Goal: Transaction & Acquisition: Download file/media

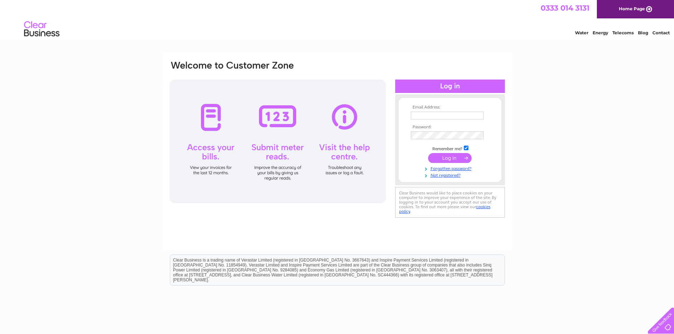
type input "pamelaneville@oneooneretail.co.uk"
click at [449, 155] on input "submit" at bounding box center [450, 158] width 44 height 10
click at [449, 159] on input "submit" at bounding box center [450, 158] width 44 height 10
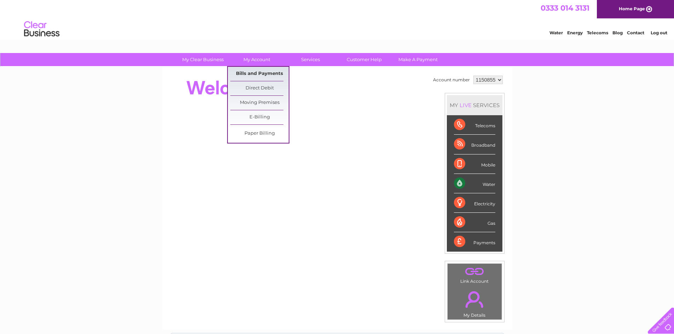
click at [266, 68] on link "Bills and Payments" at bounding box center [259, 74] width 58 height 14
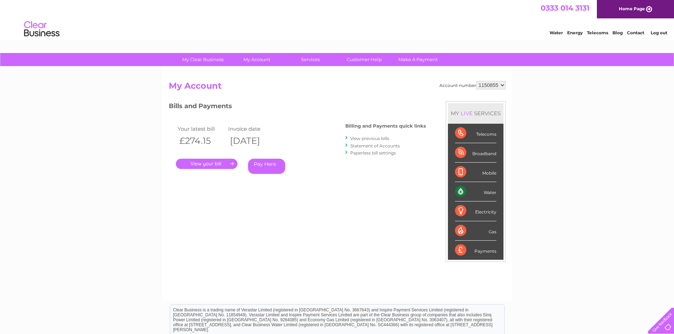
click at [233, 162] on link "." at bounding box center [207, 164] width 62 height 10
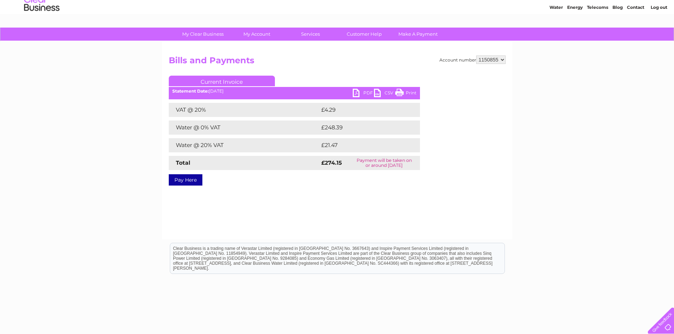
scroll to position [57, 0]
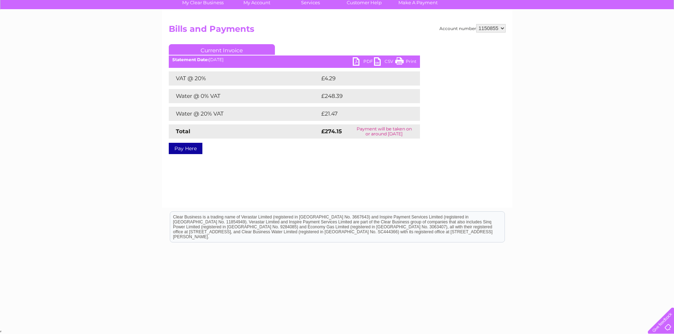
click at [356, 58] on link "PDF" at bounding box center [363, 62] width 21 height 10
click at [385, 57] on ul "Current Invoice" at bounding box center [294, 50] width 251 height 13
click at [377, 59] on link "CSV" at bounding box center [384, 62] width 21 height 10
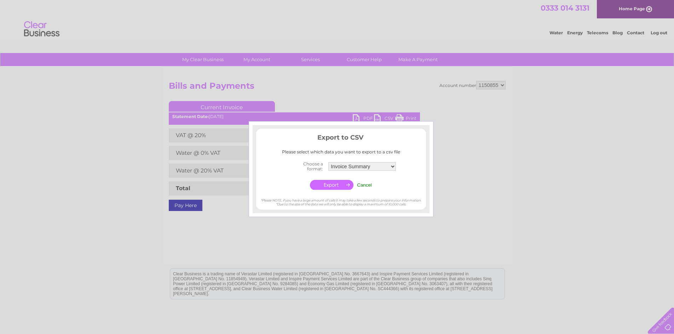
click at [345, 187] on input "button" at bounding box center [332, 185] width 44 height 10
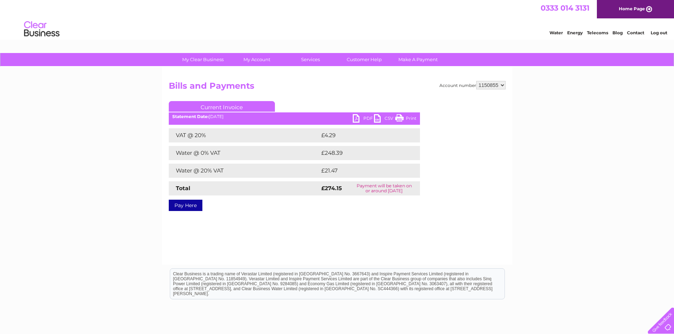
drag, startPoint x: 363, startPoint y: 8, endPoint x: 357, endPoint y: 2, distance: 9.0
click at [363, 8] on div "0333 014 3131 Home Page" at bounding box center [337, 9] width 674 height 18
